Goal: Check status: Check status

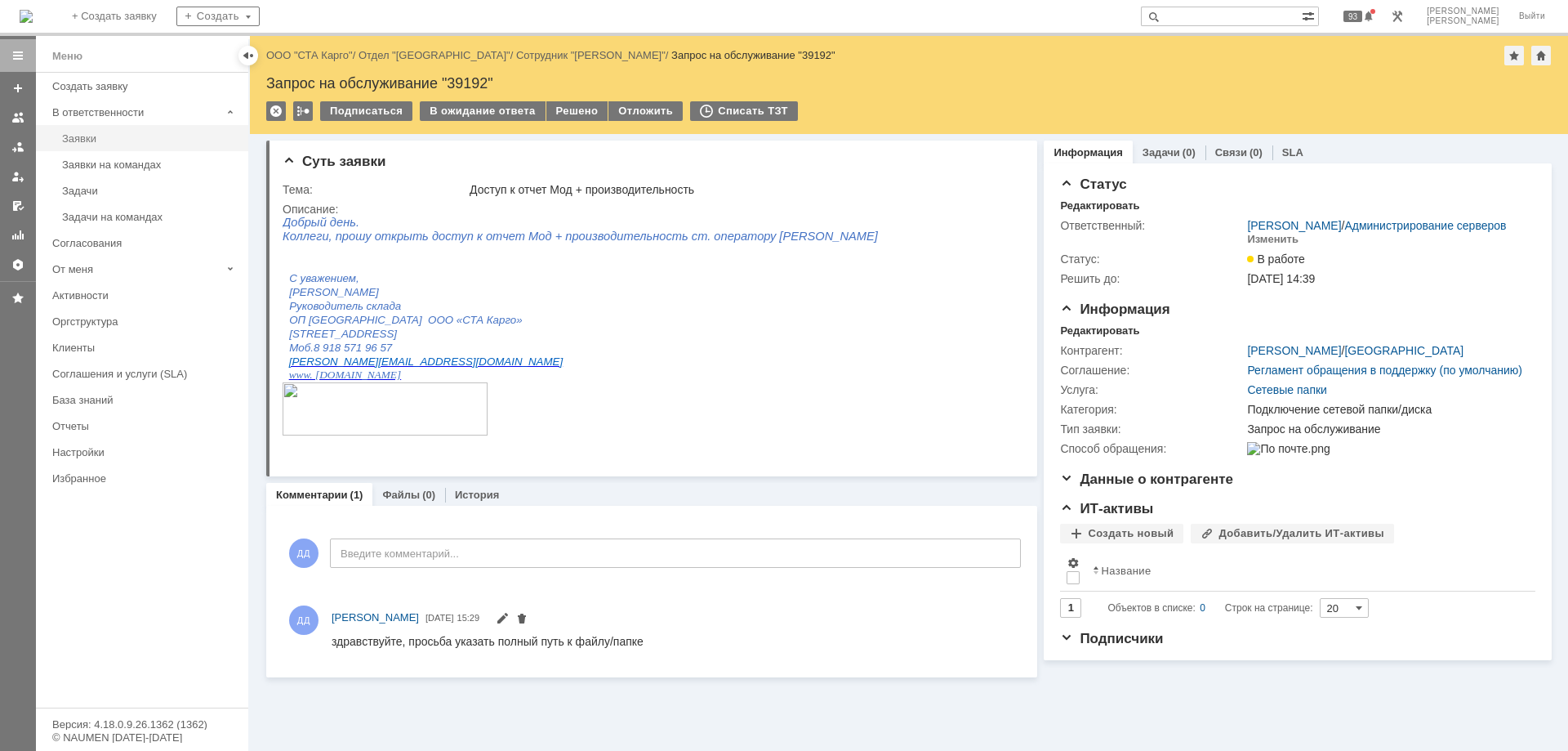
click at [78, 134] on div "Заявки" at bounding box center [150, 138] width 177 height 12
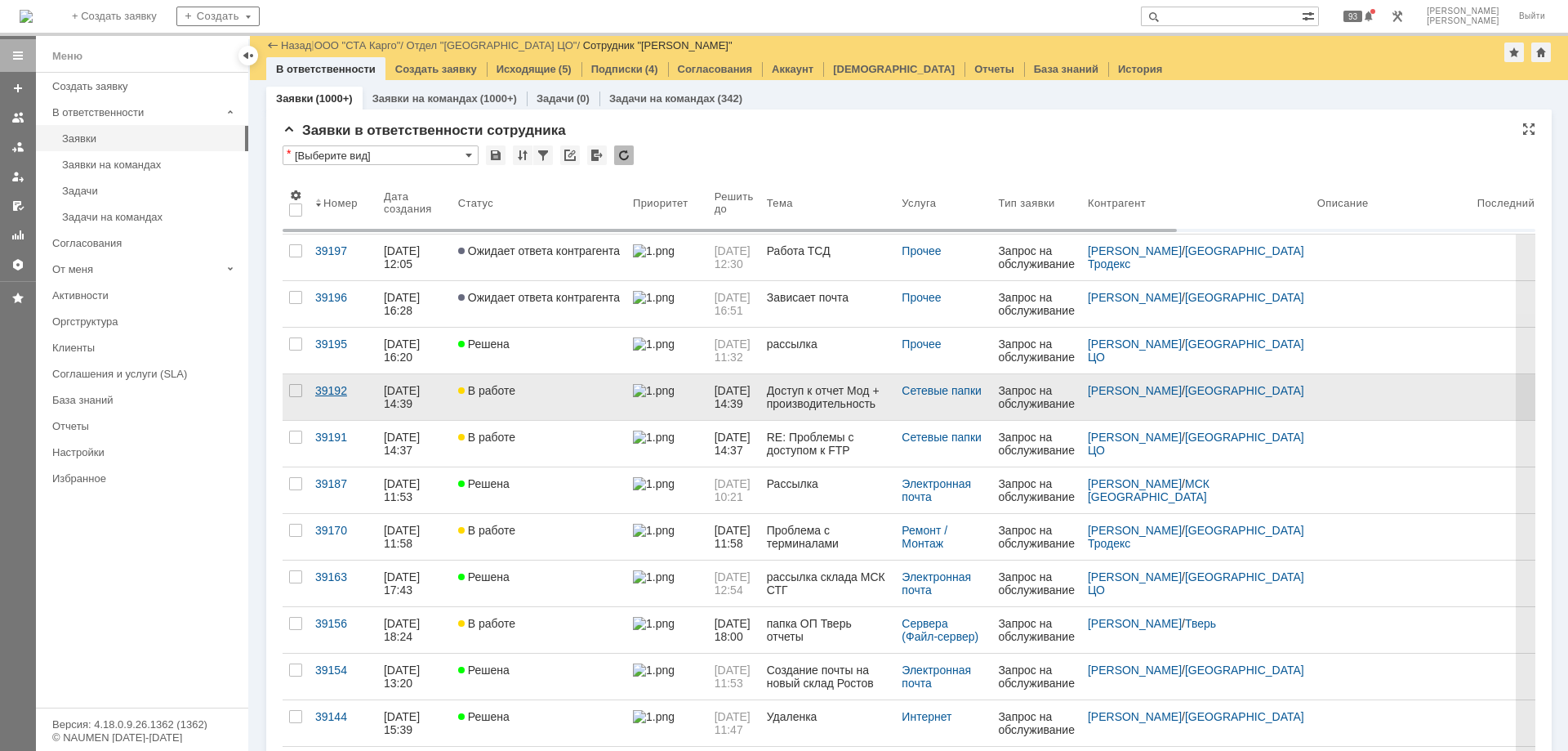
click at [323, 384] on div "39192" at bounding box center [343, 391] width 55 height 13
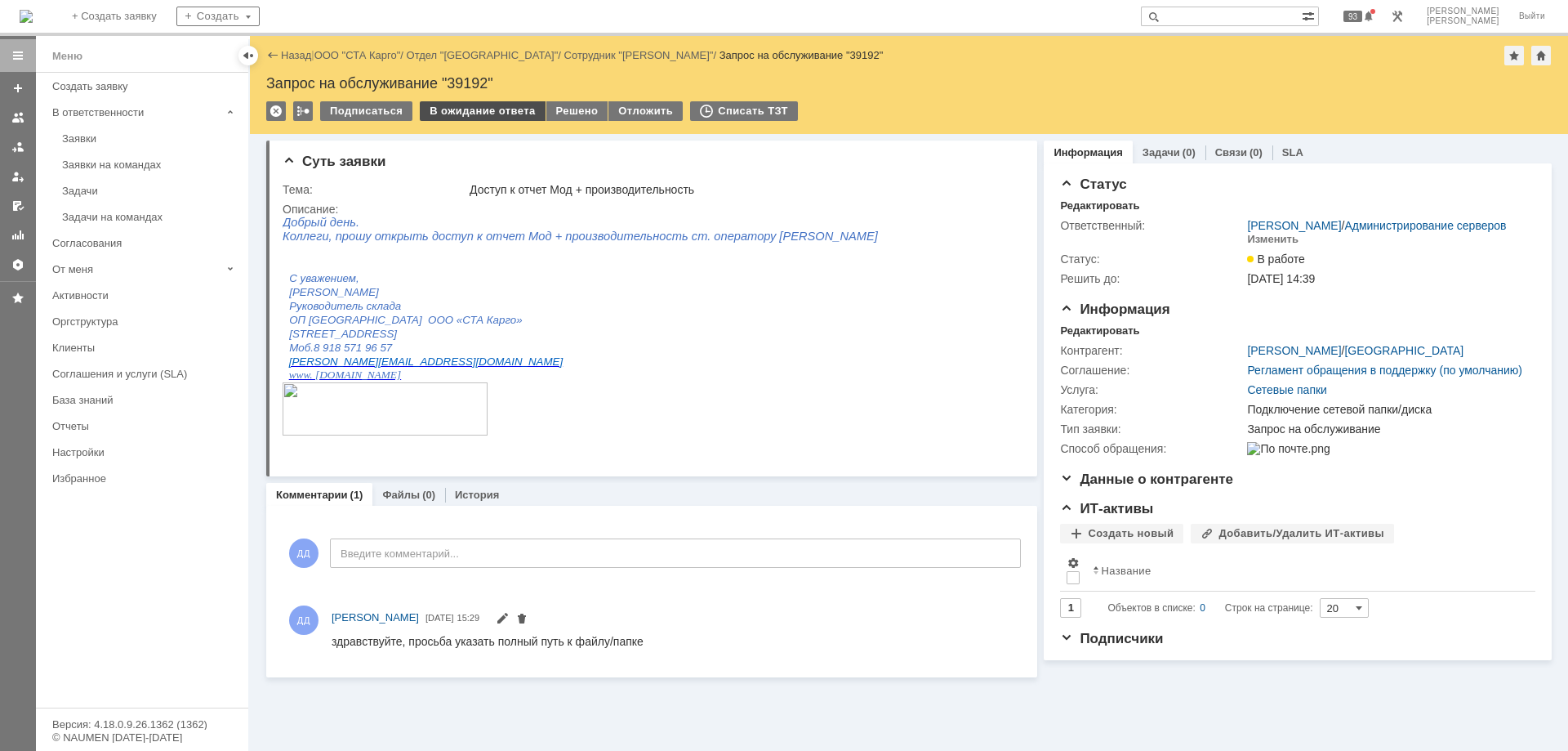
click at [462, 114] on div "В ожидание ответа" at bounding box center [482, 112] width 125 height 20
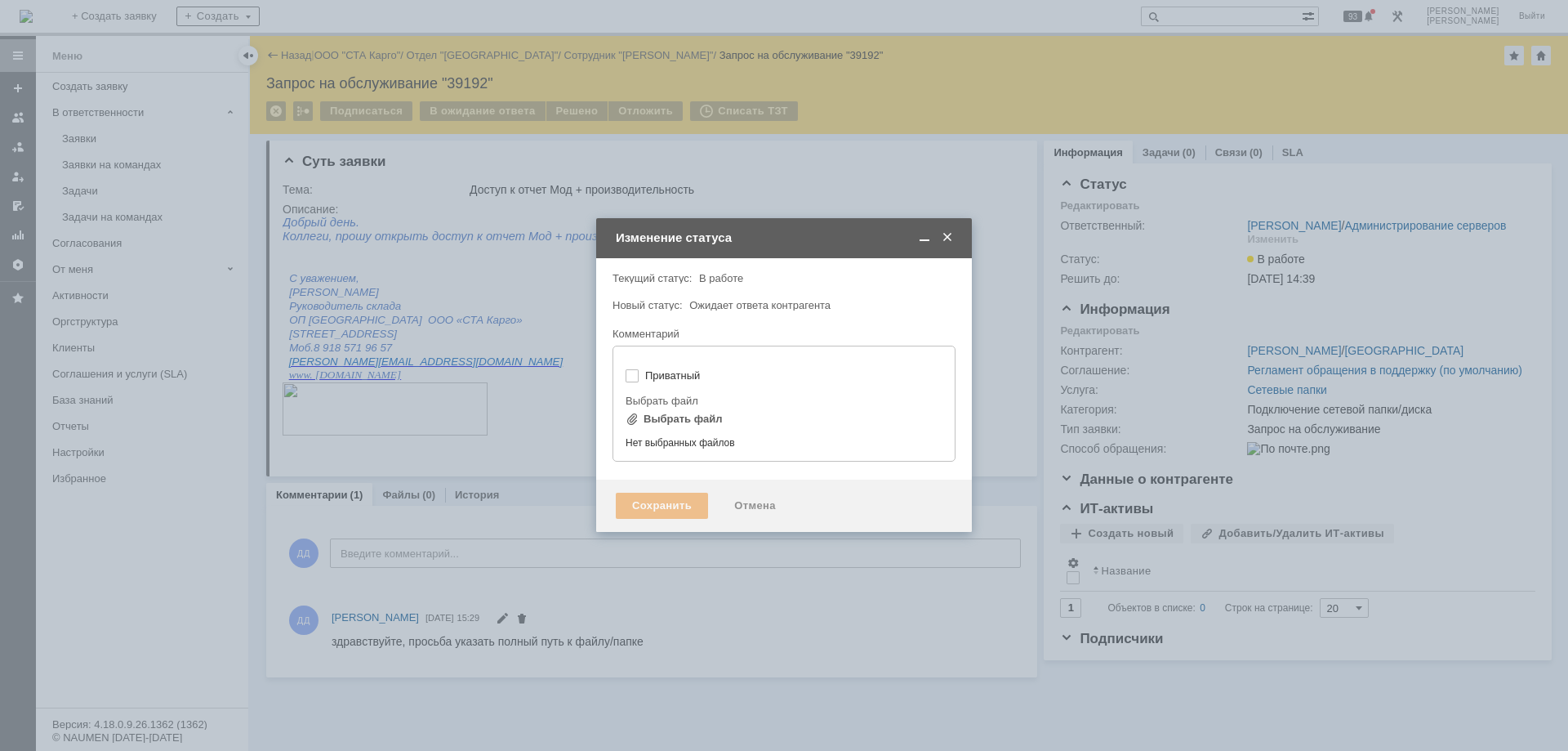
type input "[не указано]"
